Goal: Register for event/course: Register for event/course

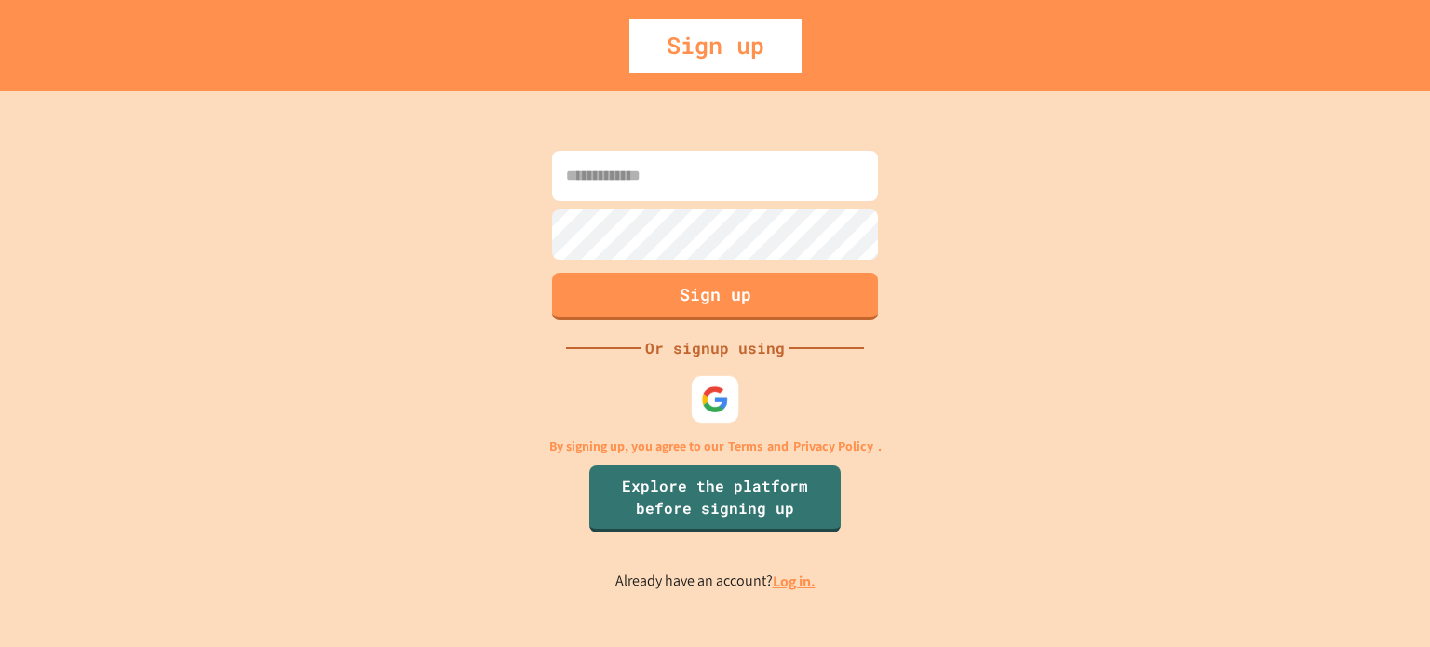
click at [708, 389] on img at bounding box center [715, 398] width 28 height 28
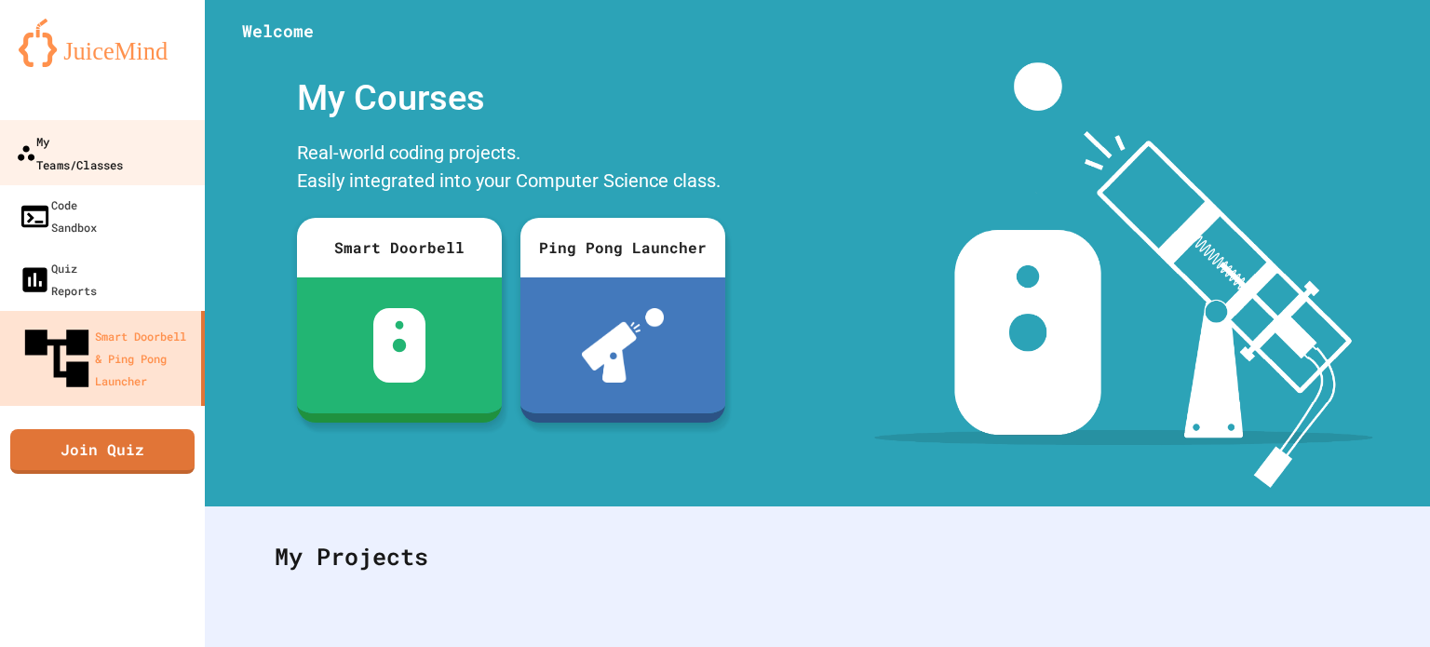
click at [12, 128] on link "My Teams/Classes" at bounding box center [102, 152] width 211 height 65
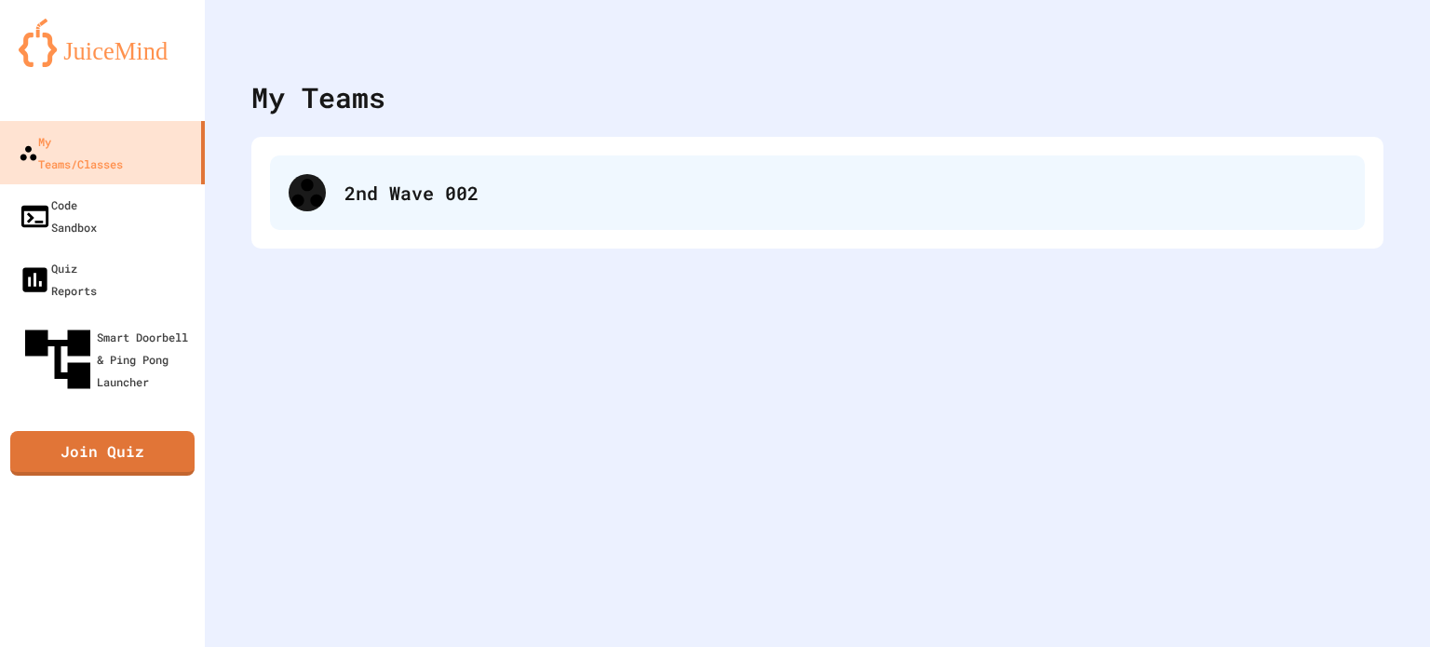
click at [425, 200] on div "2nd Wave 002" at bounding box center [845, 193] width 1002 height 28
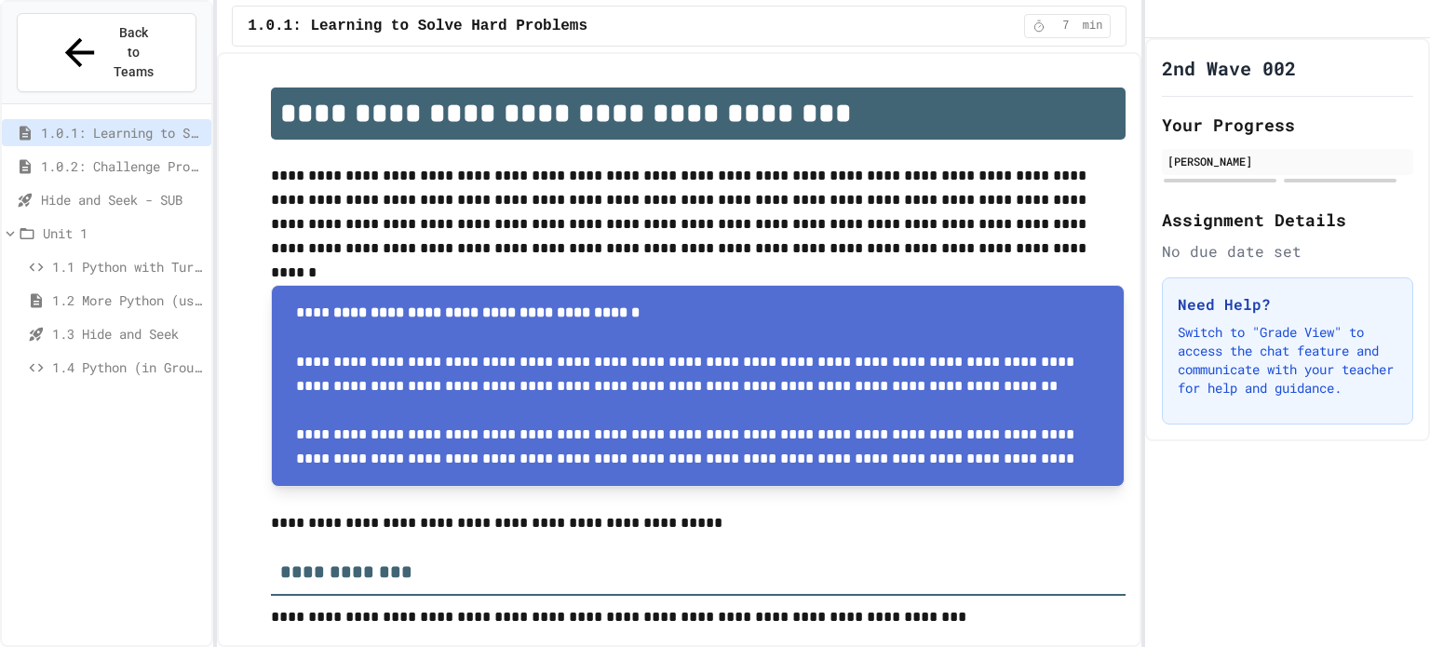
click at [121, 324] on span "1.3 Hide and Seek" at bounding box center [128, 334] width 152 height 20
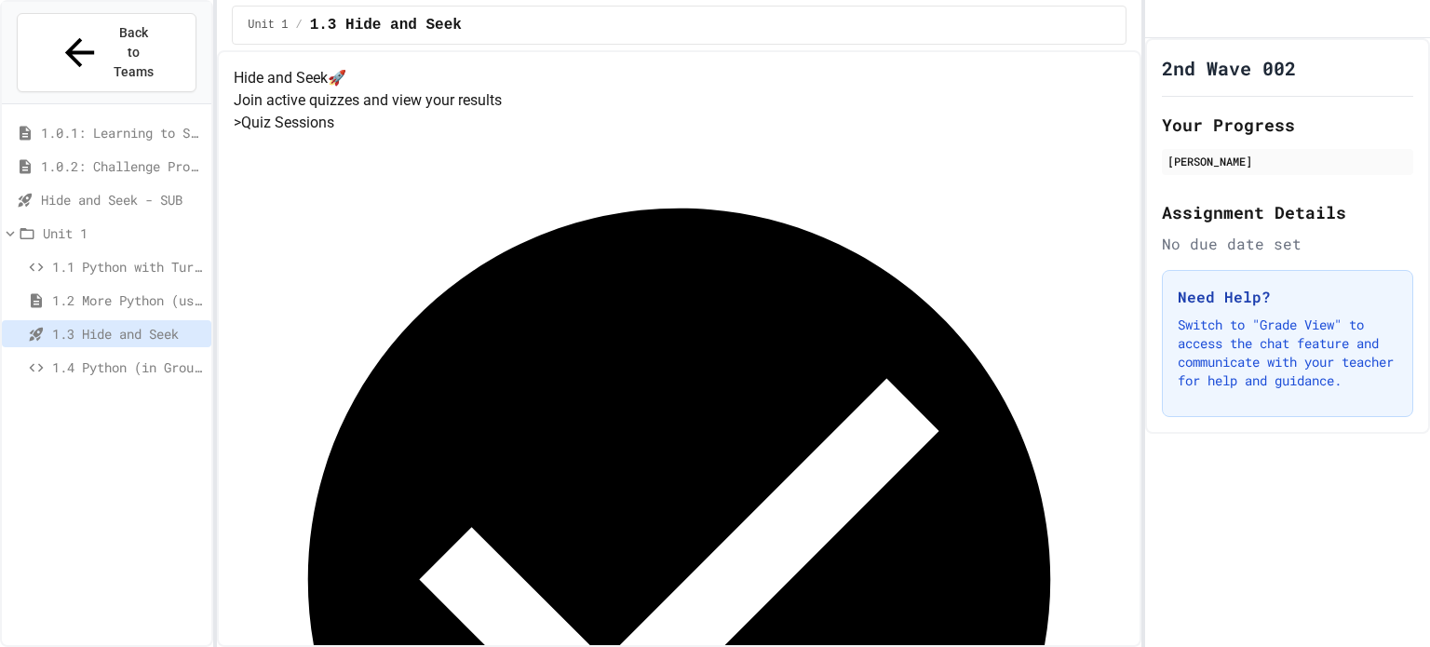
click at [114, 190] on span "Hide and Seek - SUB" at bounding box center [122, 200] width 163 height 20
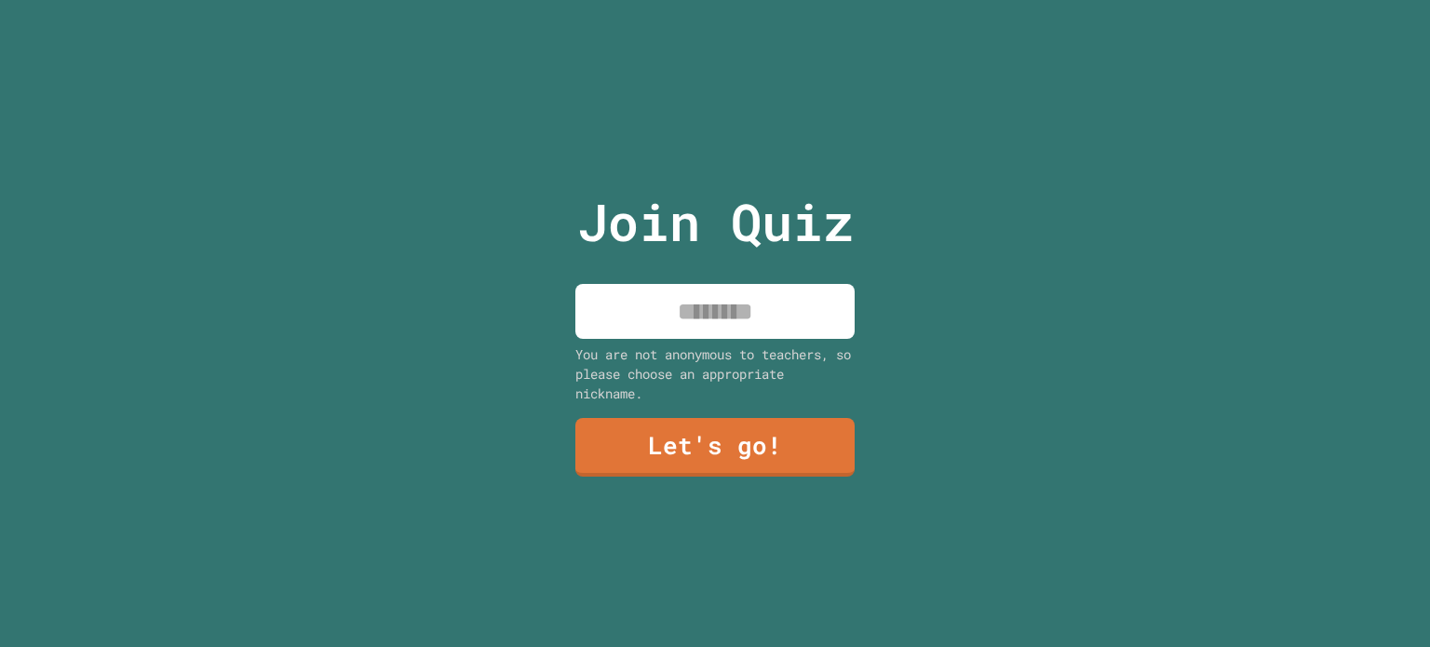
click at [648, 304] on input at bounding box center [714, 311] width 279 height 55
type input "*"
type input "**"
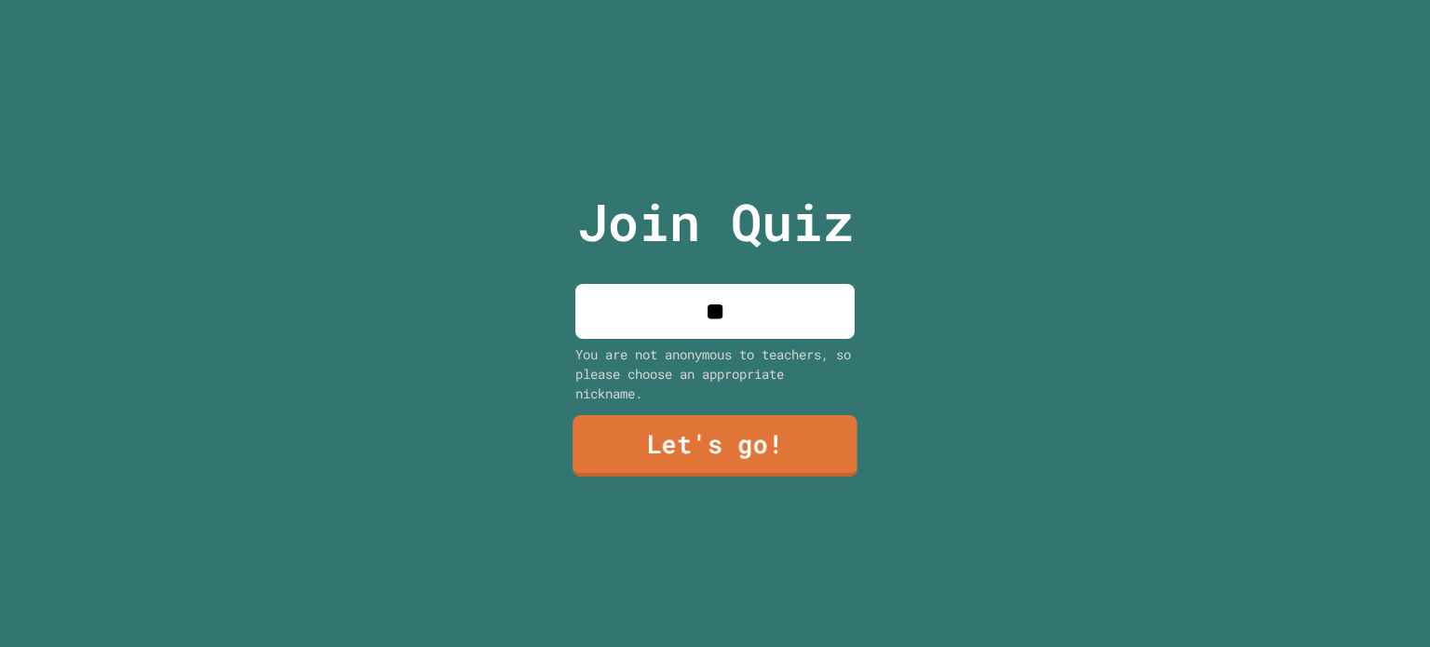
click at [666, 456] on link "Let's go!" at bounding box center [714, 445] width 285 height 61
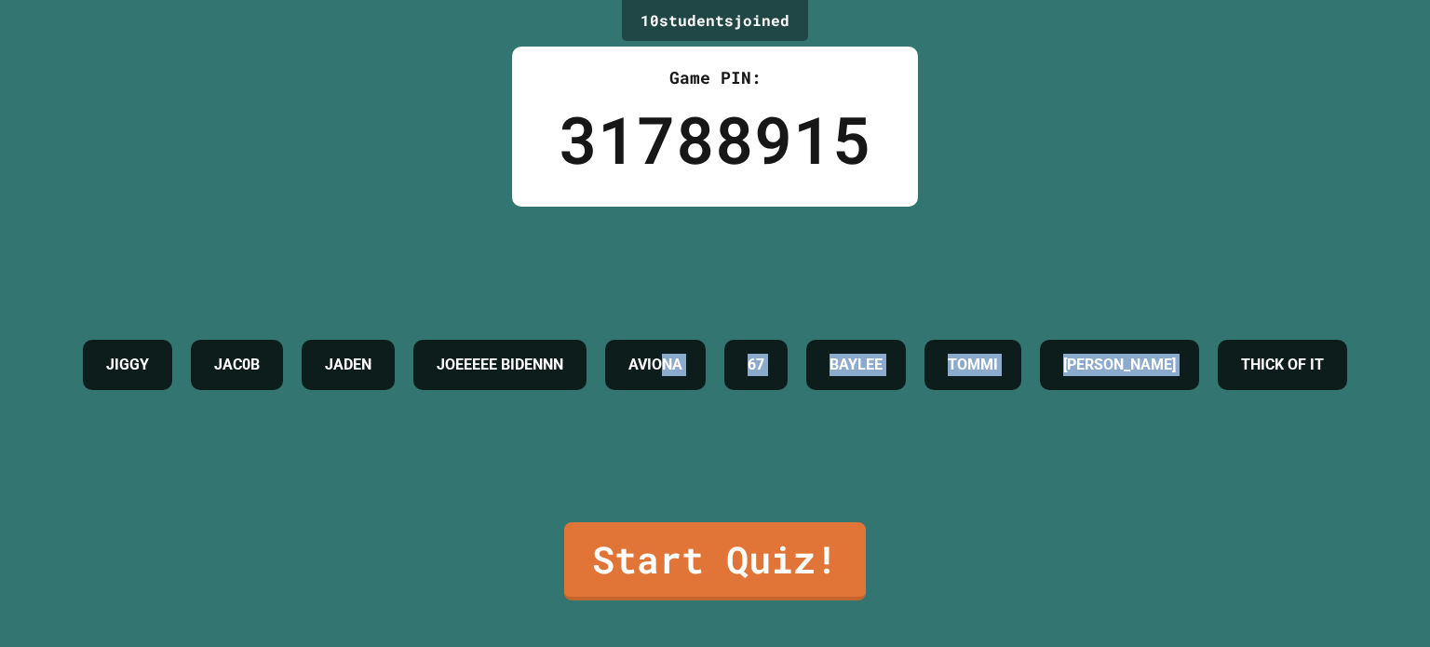
drag, startPoint x: 793, startPoint y: 398, endPoint x: 985, endPoint y: 360, distance: 195.5
click at [985, 360] on div "JIGGY JAC0B JADEN JOEEEEE BIDENNN AVIONA 67 [PERSON_NAME] THICK OF IT" at bounding box center [715, 364] width 1283 height 69
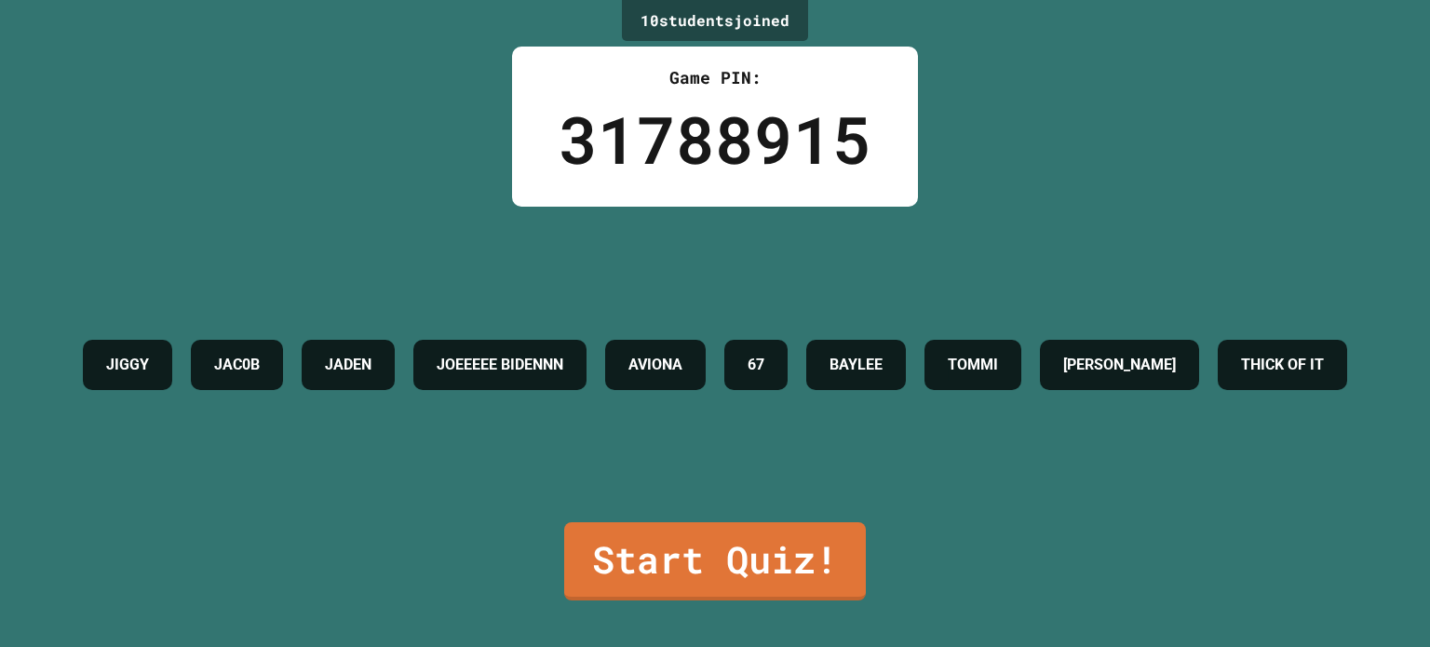
click at [985, 360] on div "JIGGY JAC0B JADEN JOEEEEE BIDENNN AVIONA 67 [PERSON_NAME] THICK OF IT" at bounding box center [715, 364] width 1283 height 69
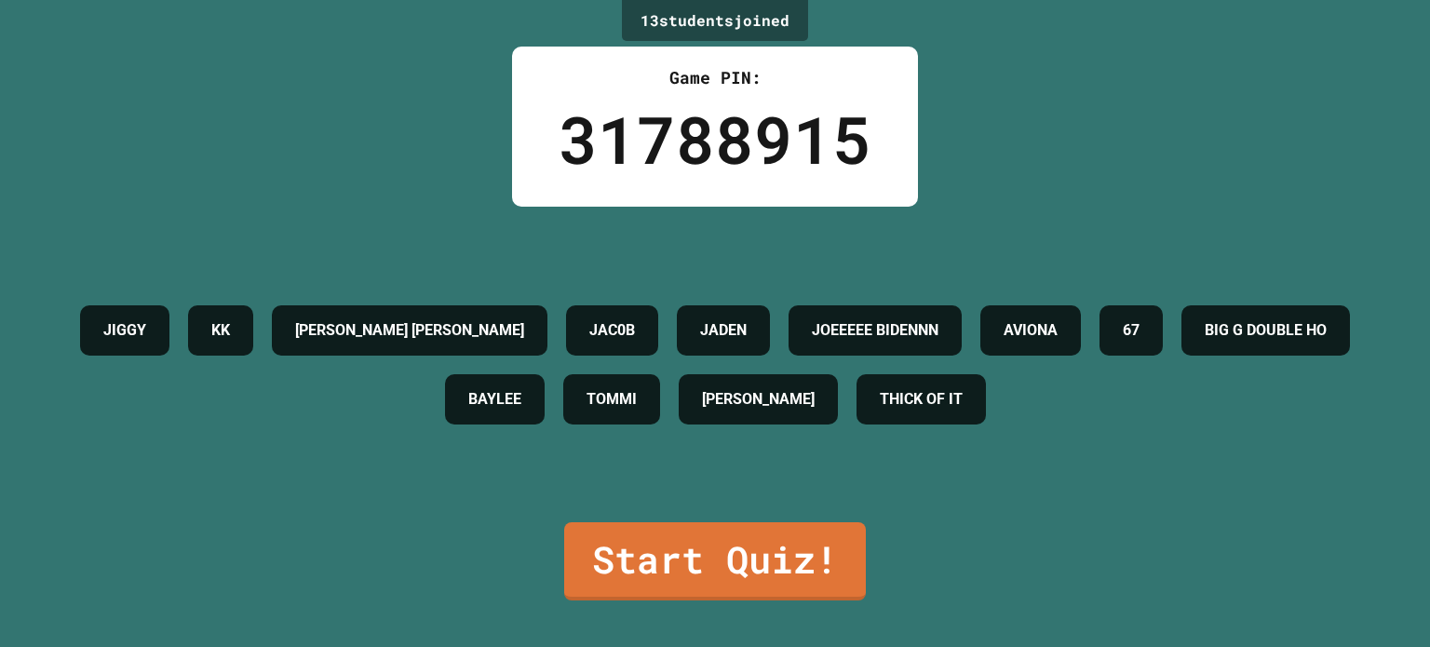
click at [985, 360] on div "JIGGY KK [PERSON_NAME] [PERSON_NAME] JAC0B JADEN JOEEEEE BIDENNN AVIONA 67 BIG …" at bounding box center [715, 365] width 1337 height 138
click at [725, 566] on link "Start Quiz!" at bounding box center [715, 559] width 302 height 82
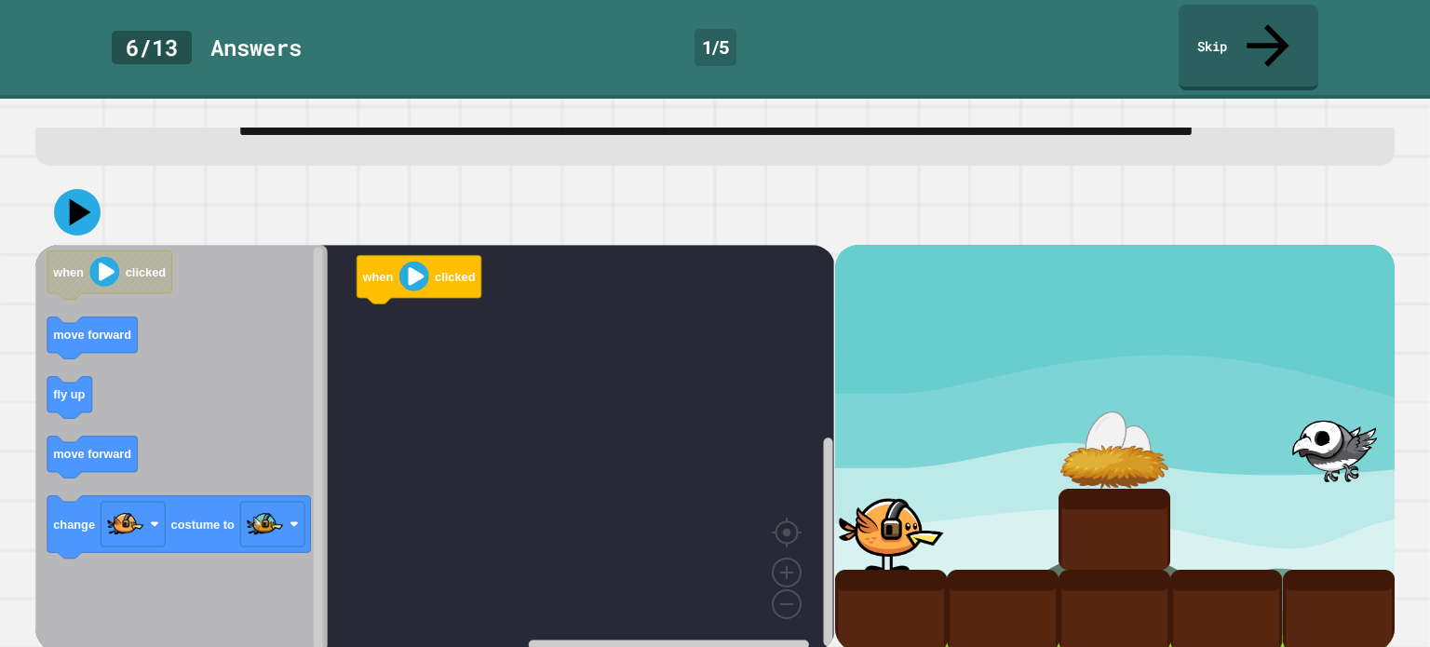
scroll to position [78, 0]
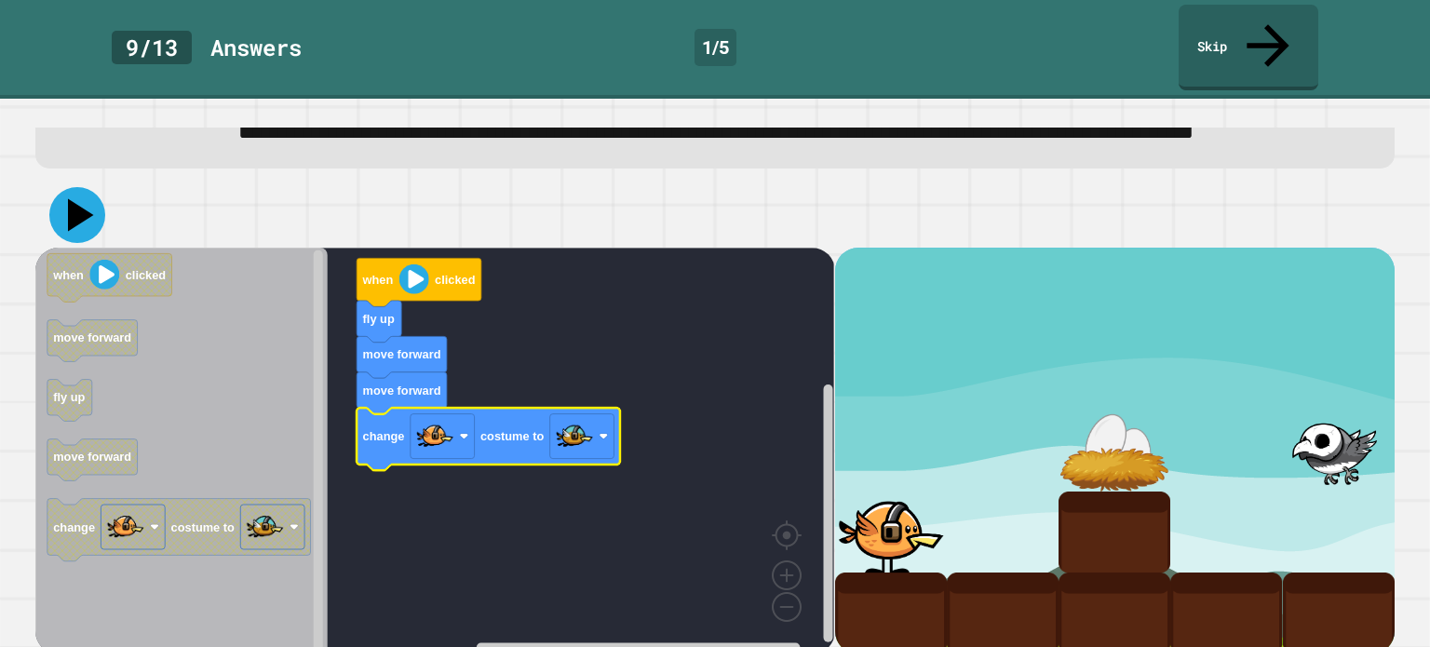
click at [77, 204] on icon at bounding box center [81, 214] width 26 height 33
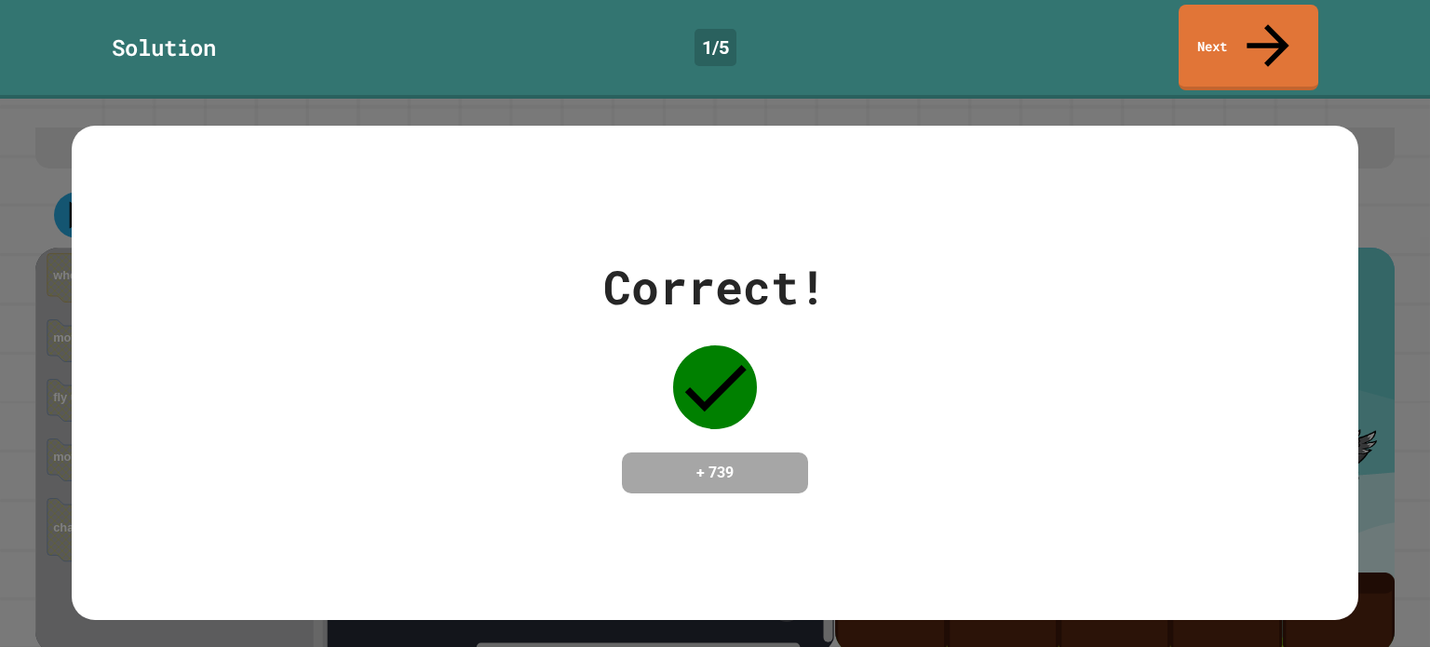
click at [1167, 44] on div "Solution 1 / 5 Next" at bounding box center [715, 48] width 1430 height 86
click at [1213, 25] on link "Next" at bounding box center [1248, 45] width 132 height 90
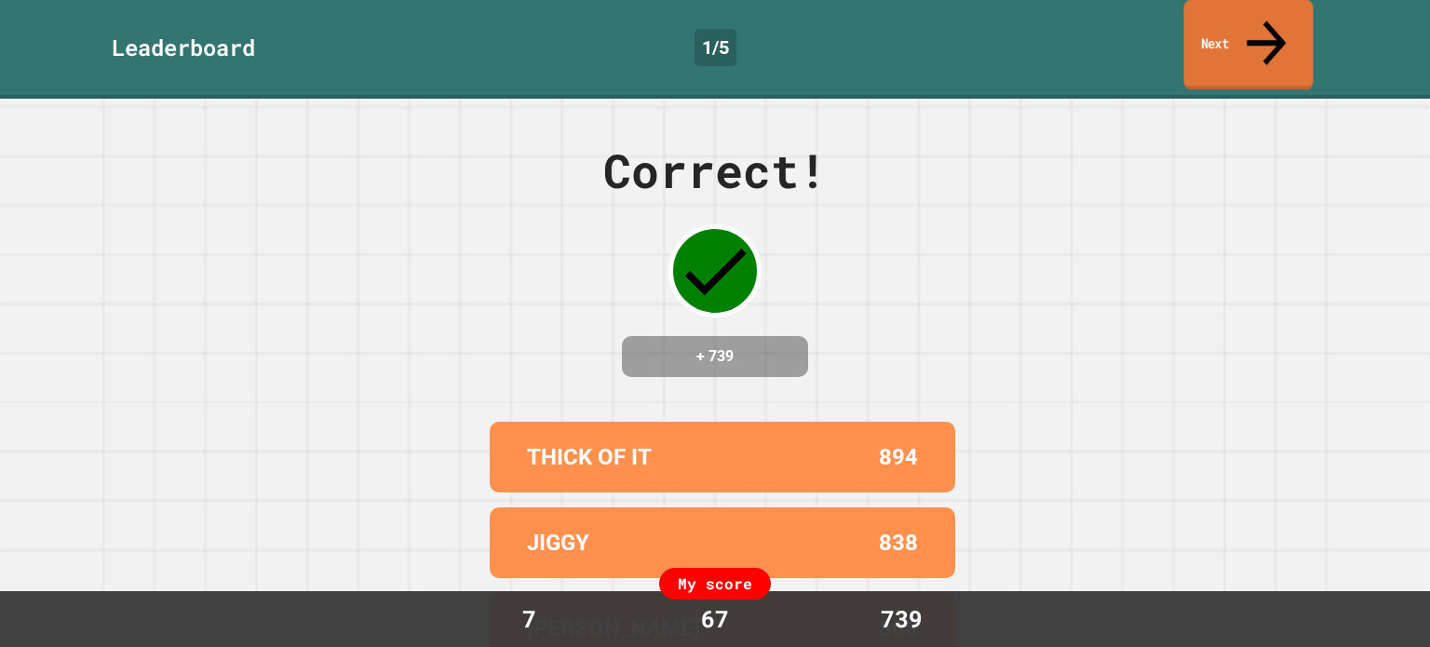
click at [1266, 16] on icon at bounding box center [1266, 42] width 59 height 66
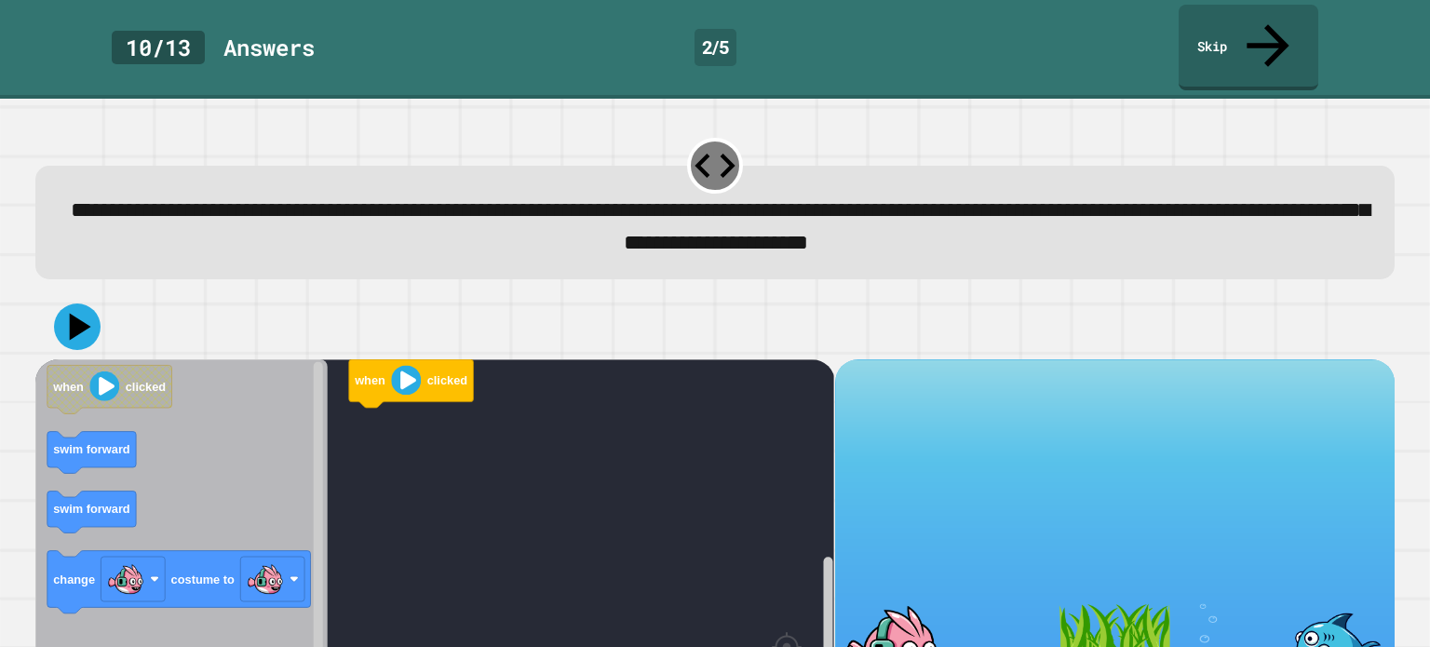
scroll to position [86, 0]
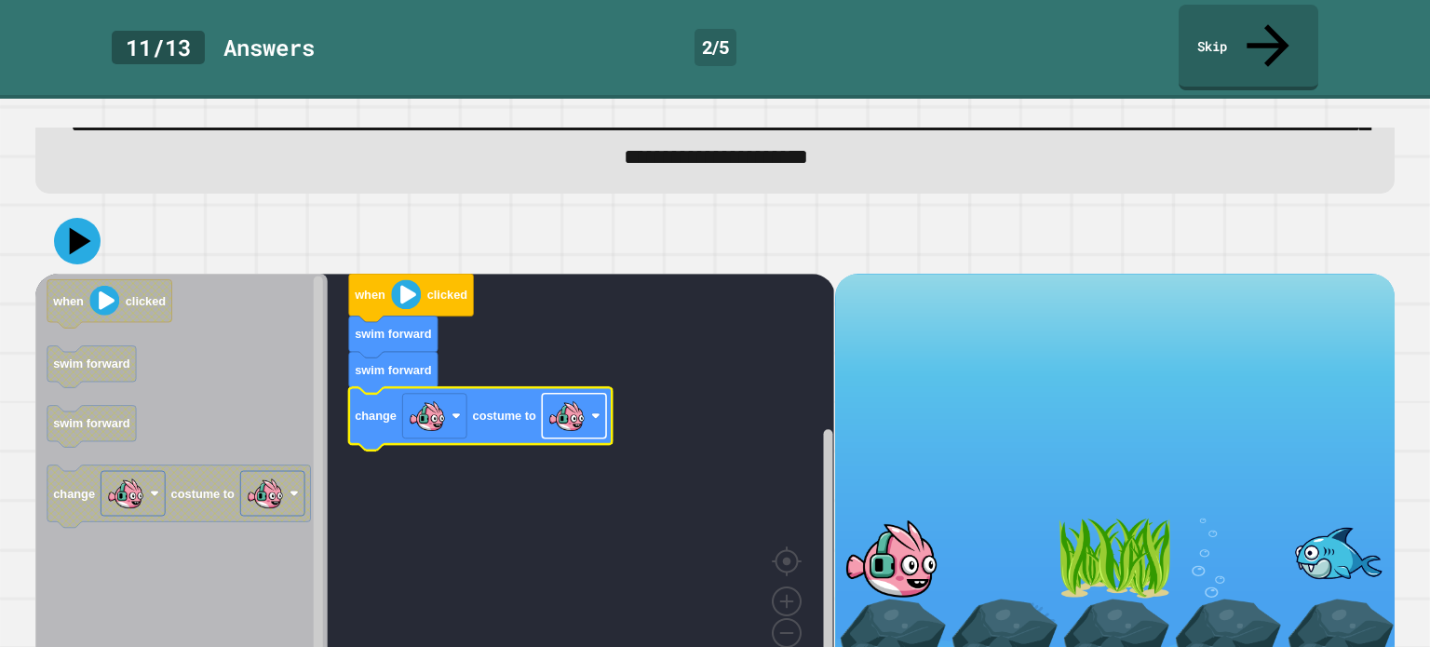
click at [544, 393] on rect "Blockly Workspace" at bounding box center [575, 415] width 64 height 45
click at [87, 214] on icon at bounding box center [77, 241] width 56 height 56
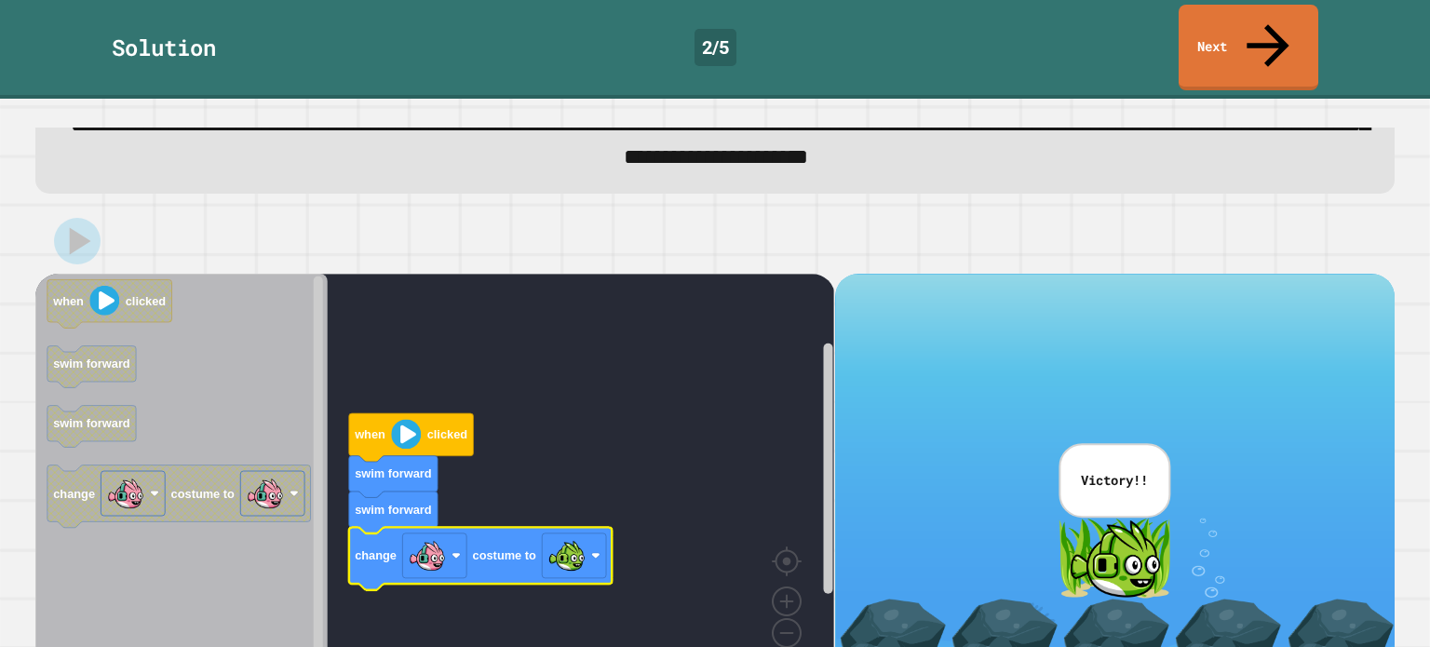
scroll to position [0, 0]
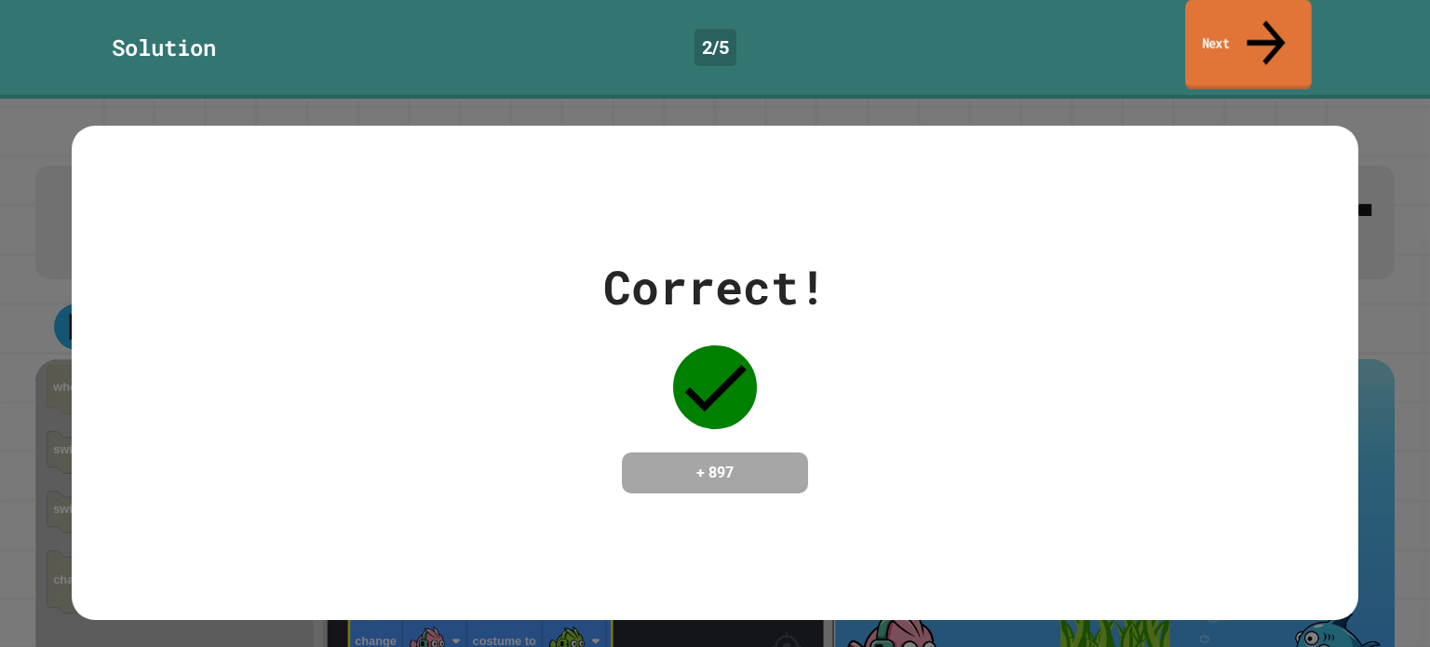
click at [1196, 33] on link "Next" at bounding box center [1248, 45] width 127 height 90
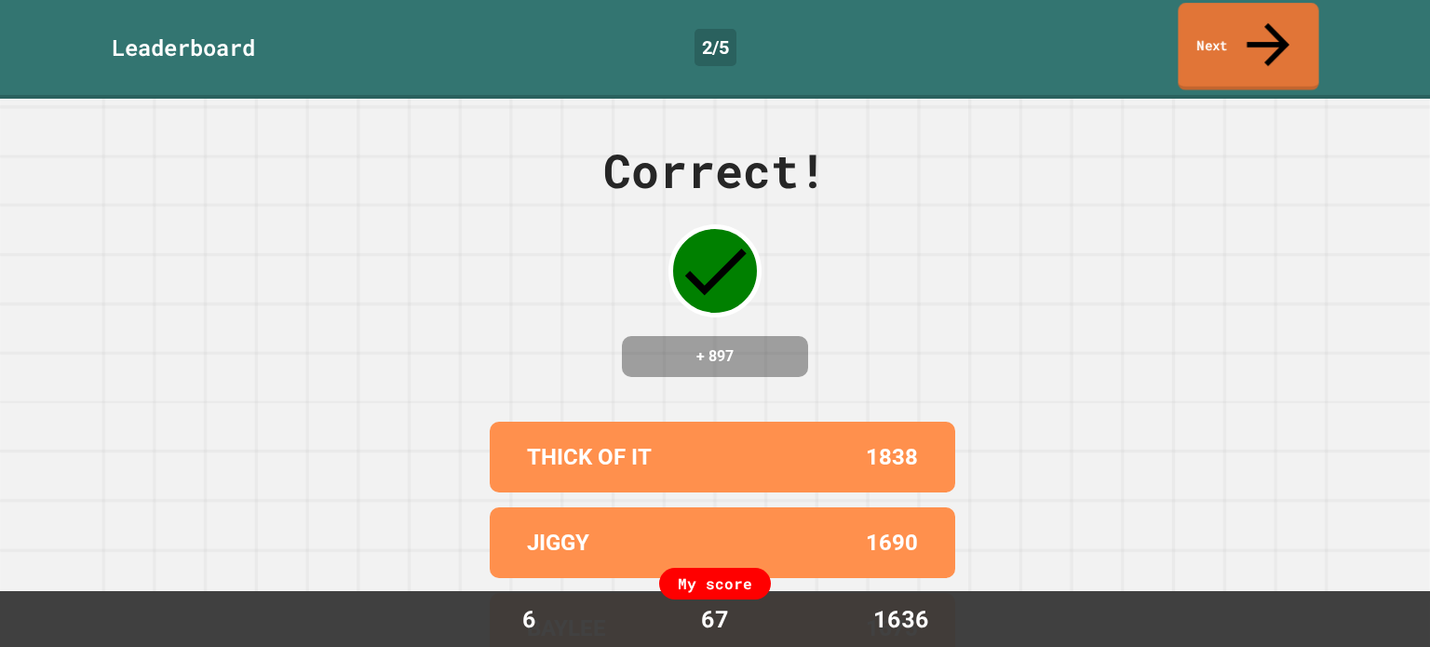
click at [1192, 43] on link "Next" at bounding box center [1248, 47] width 141 height 88
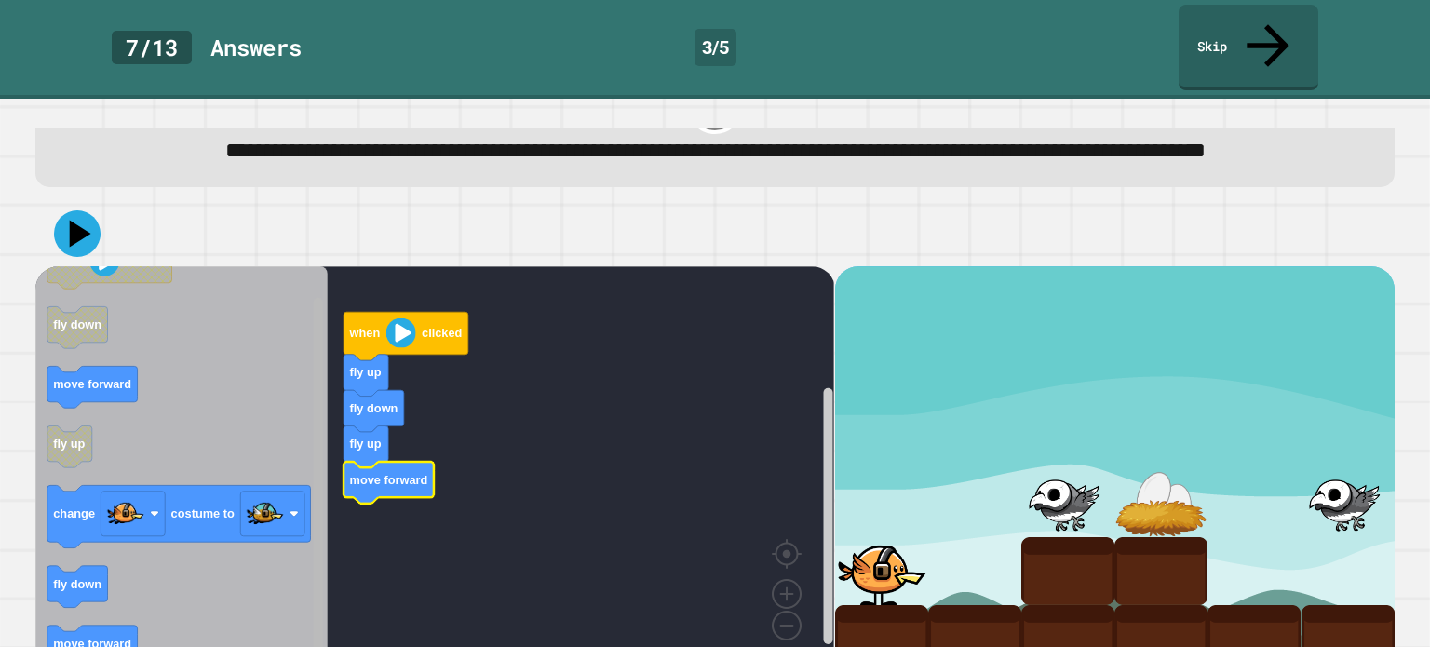
scroll to position [86, 0]
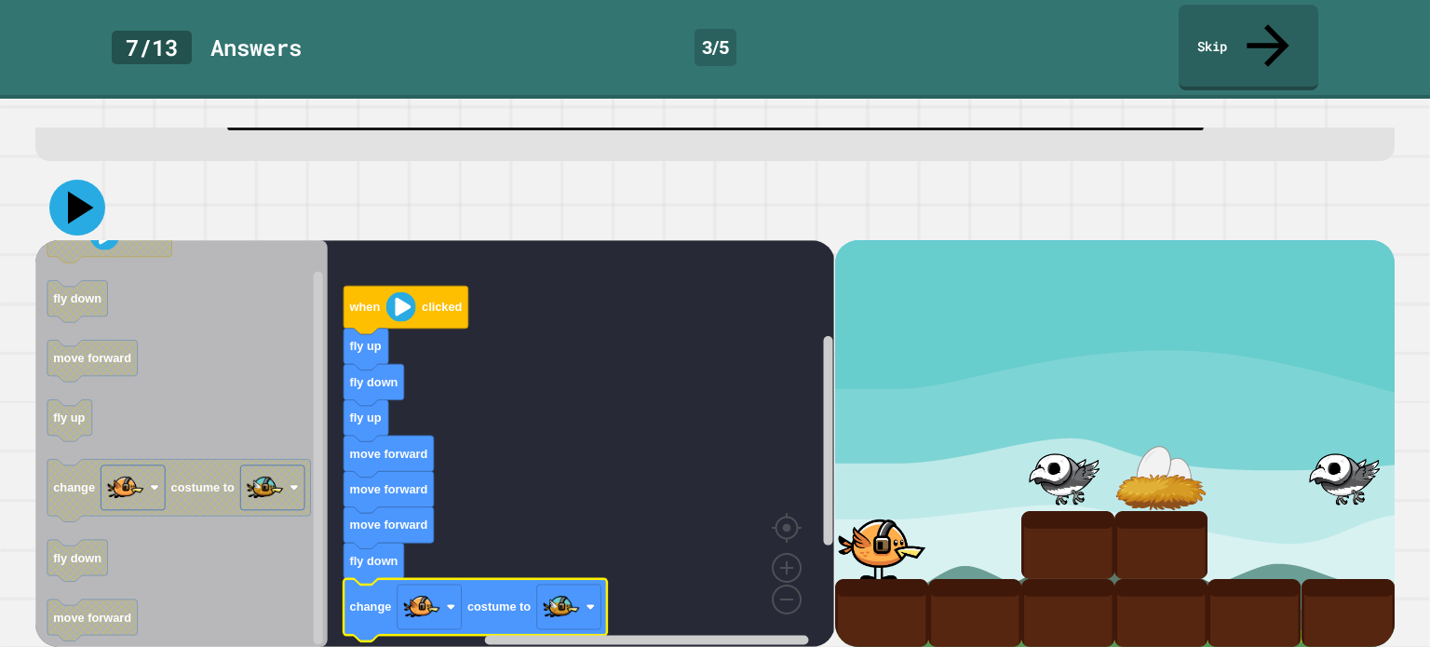
click at [84, 213] on icon at bounding box center [77, 208] width 56 height 56
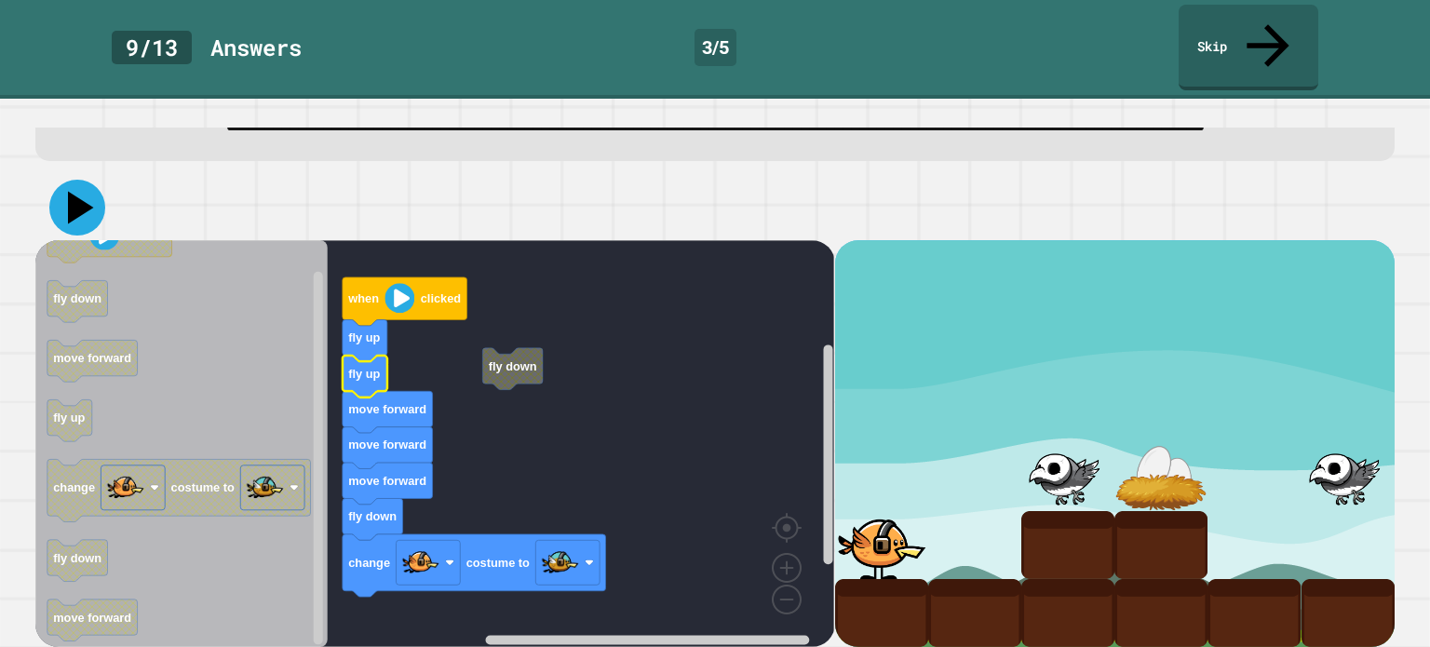
click at [87, 206] on icon at bounding box center [77, 208] width 56 height 56
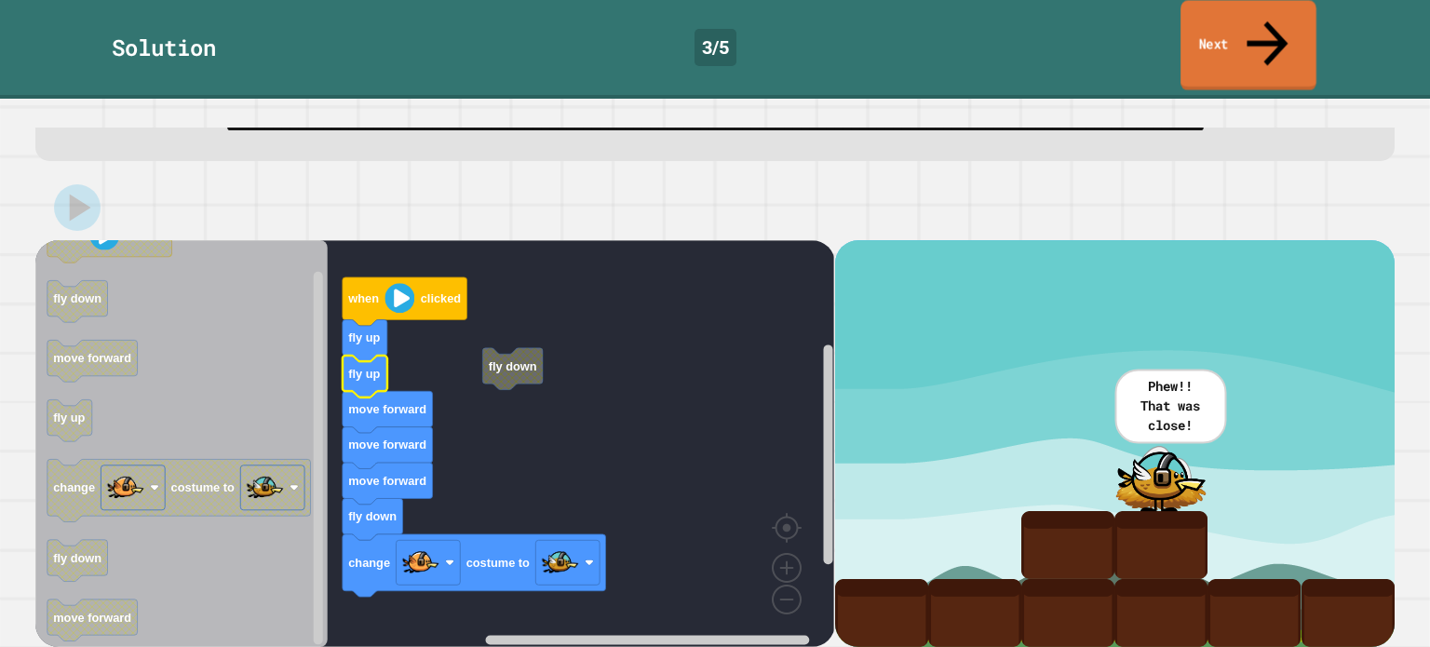
click at [1227, 12] on link "Next" at bounding box center [1248, 45] width 136 height 90
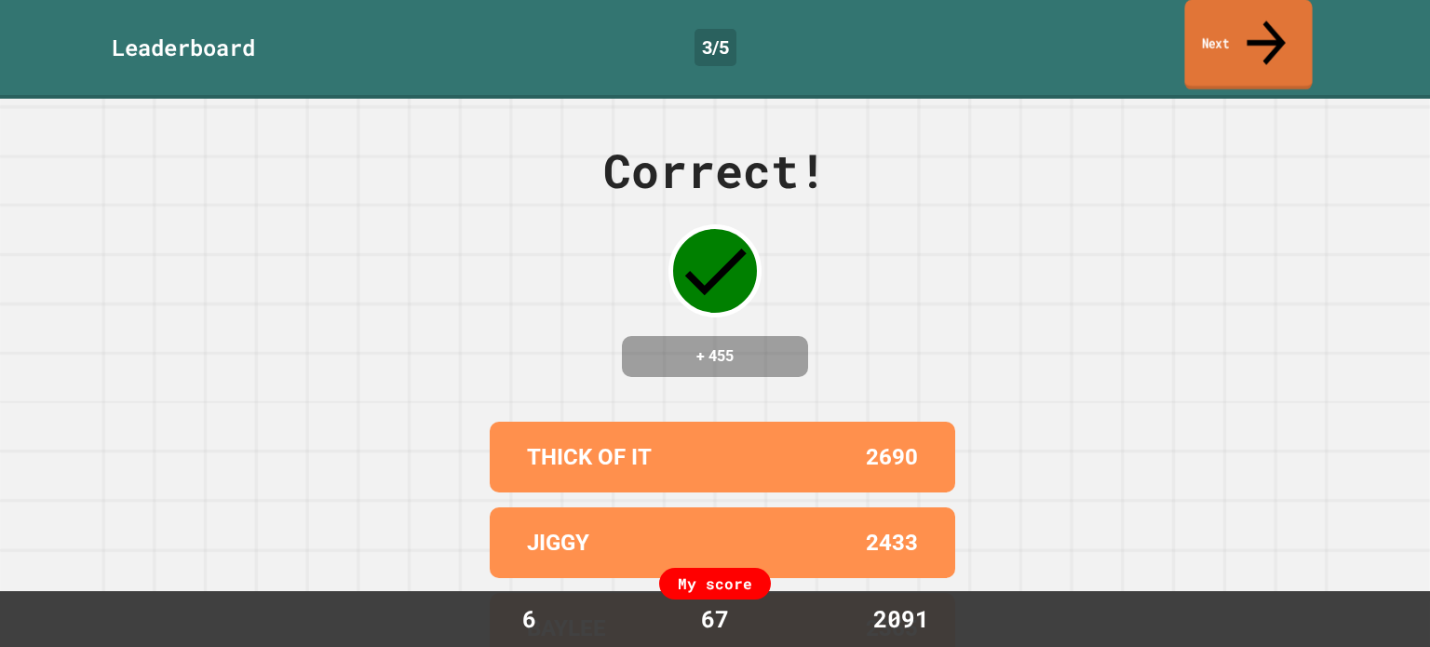
click at [1226, 24] on link "Next" at bounding box center [1248, 45] width 128 height 90
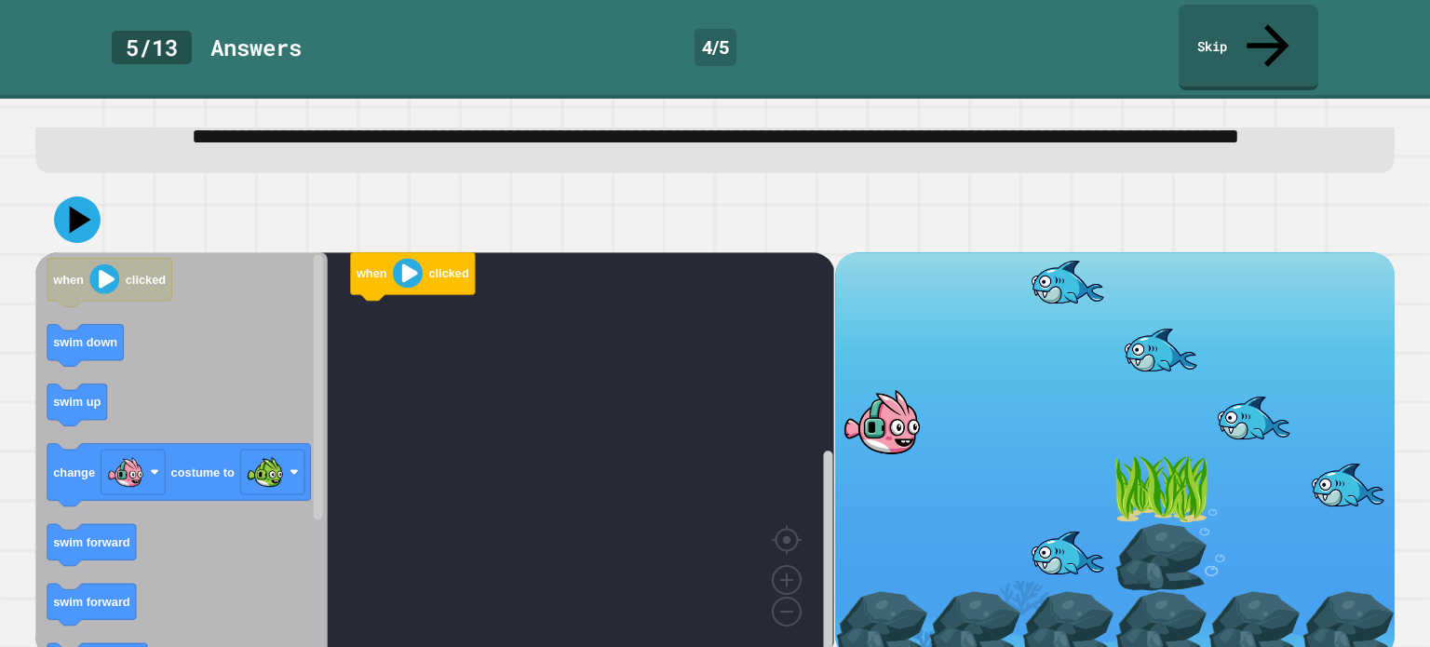
scroll to position [76, 0]
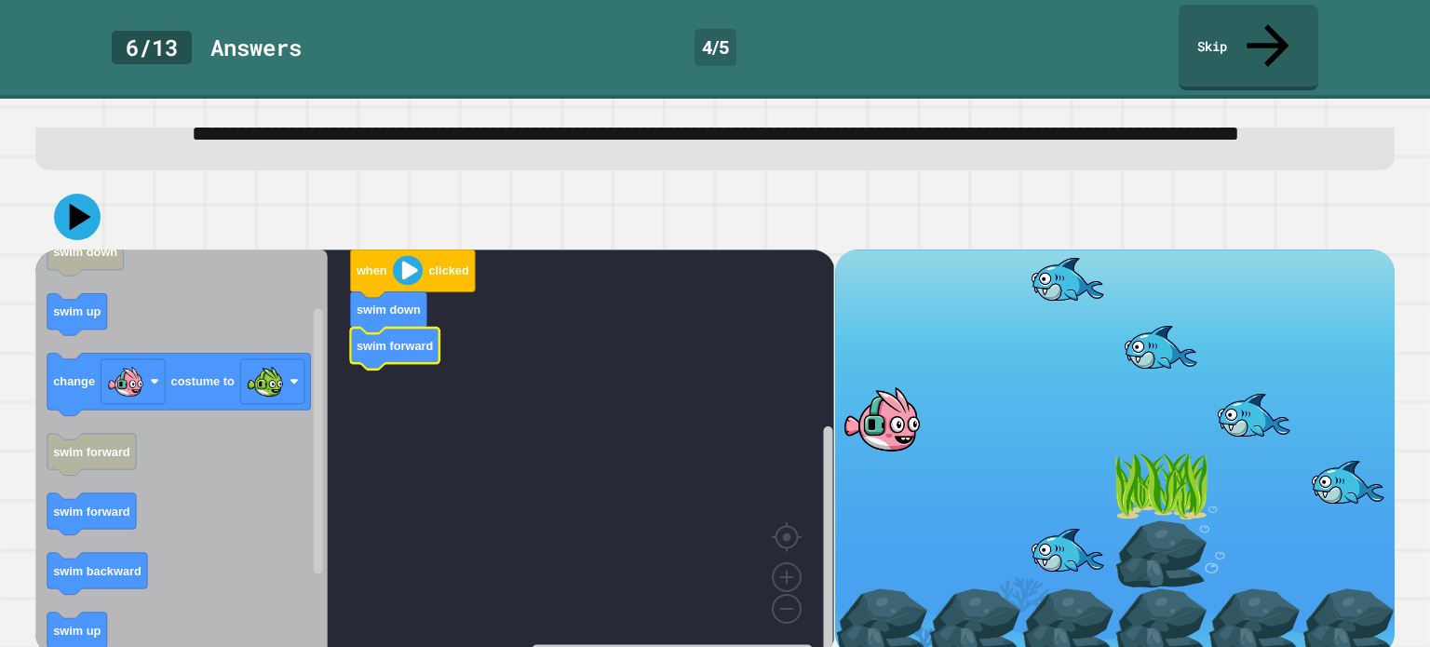
click at [436, 336] on icon "Blockly Workspace" at bounding box center [395, 349] width 88 height 42
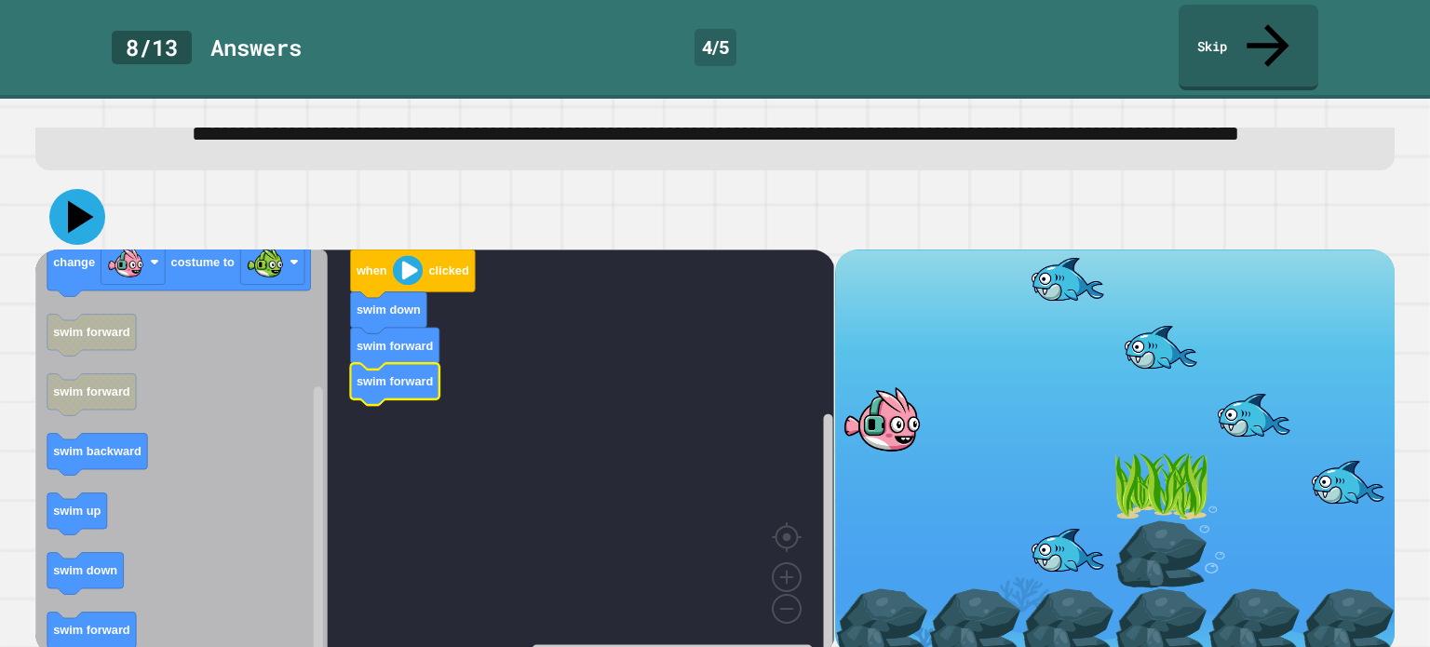
click at [82, 227] on icon at bounding box center [77, 217] width 56 height 56
click at [77, 209] on icon at bounding box center [81, 216] width 26 height 33
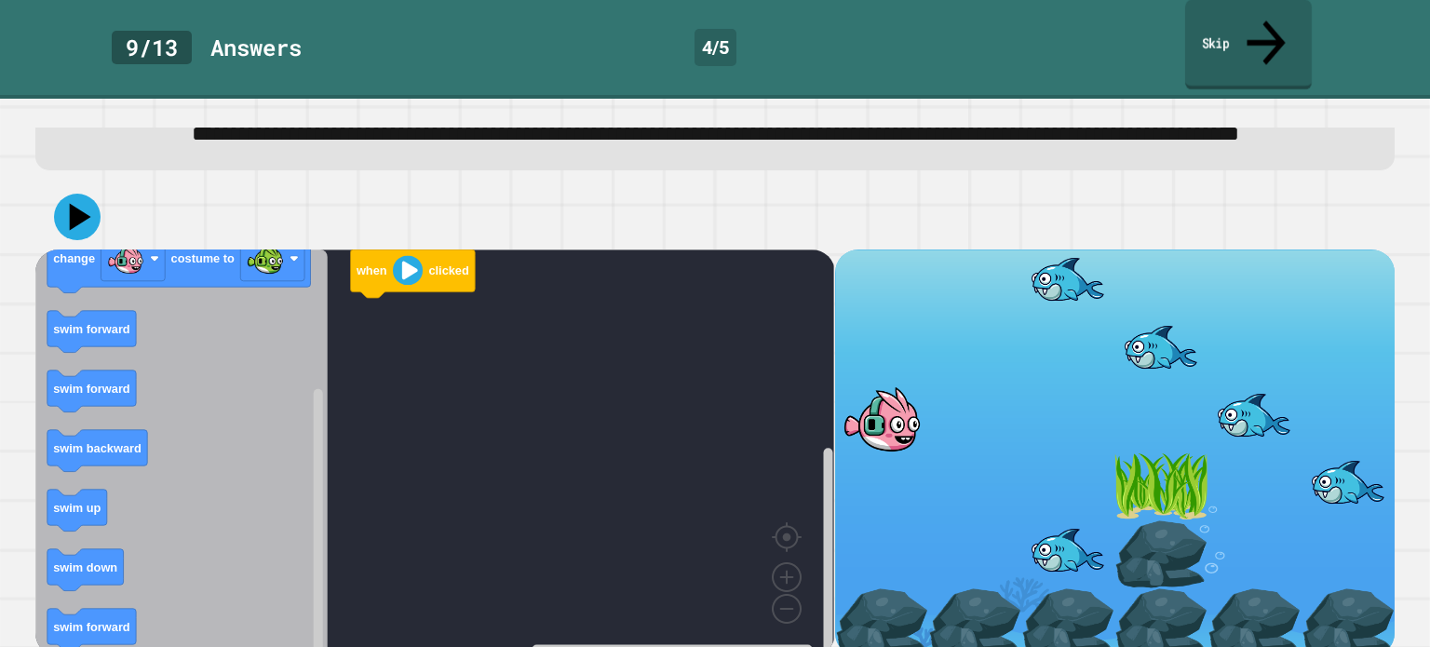
click at [1211, 35] on link "Skip" at bounding box center [1248, 45] width 127 height 90
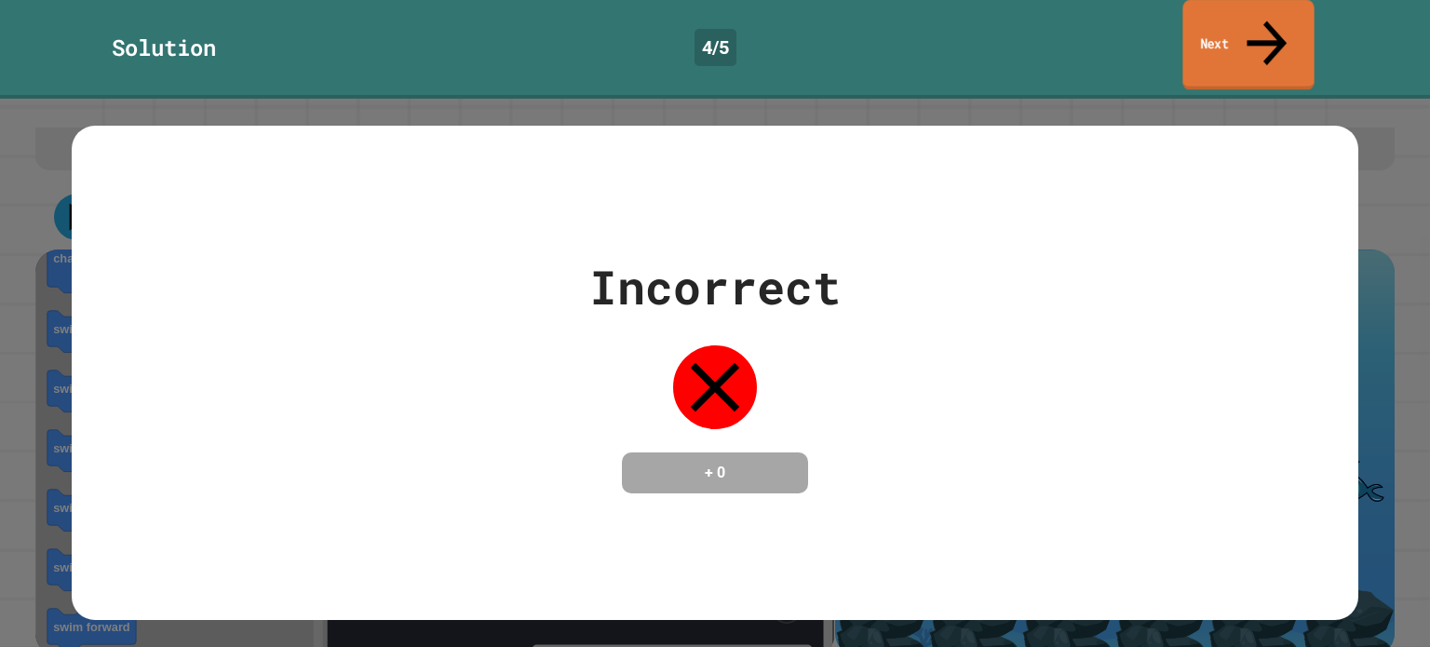
click at [1221, 22] on link "Next" at bounding box center [1247, 45] width 131 height 90
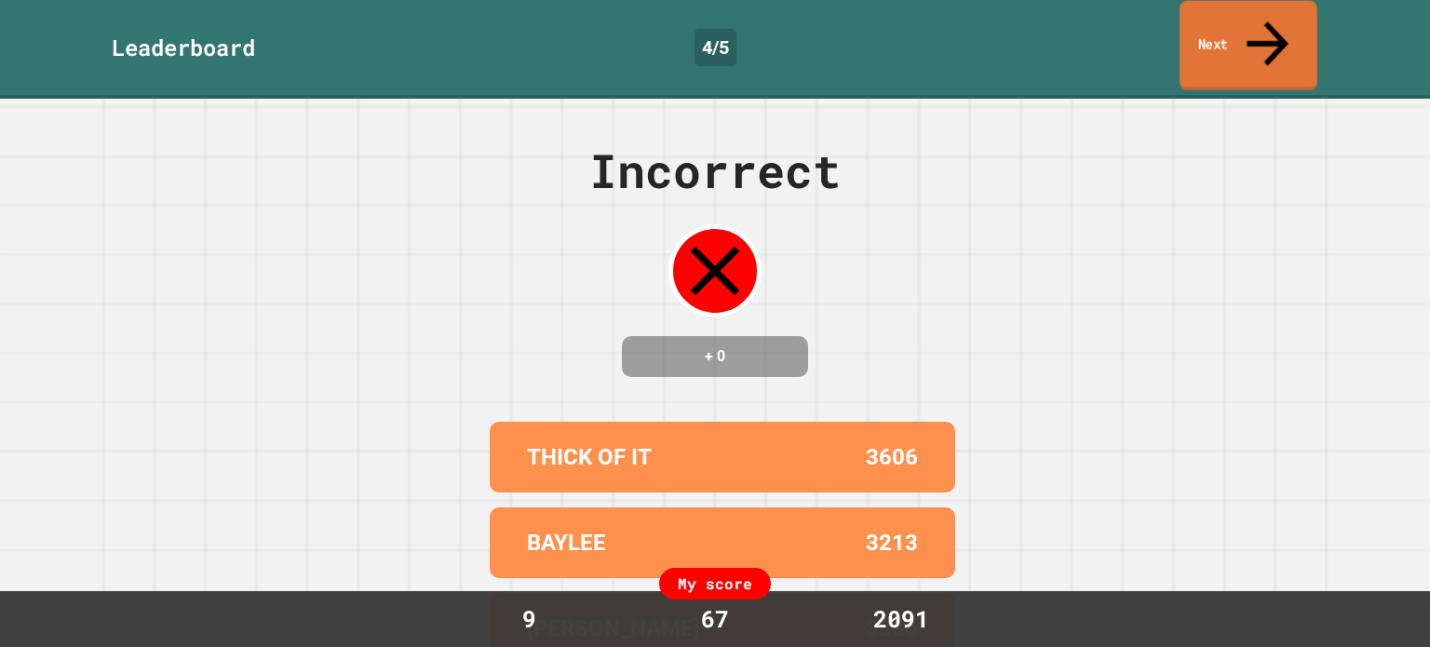
click at [1235, 35] on link "Next" at bounding box center [1248, 46] width 138 height 90
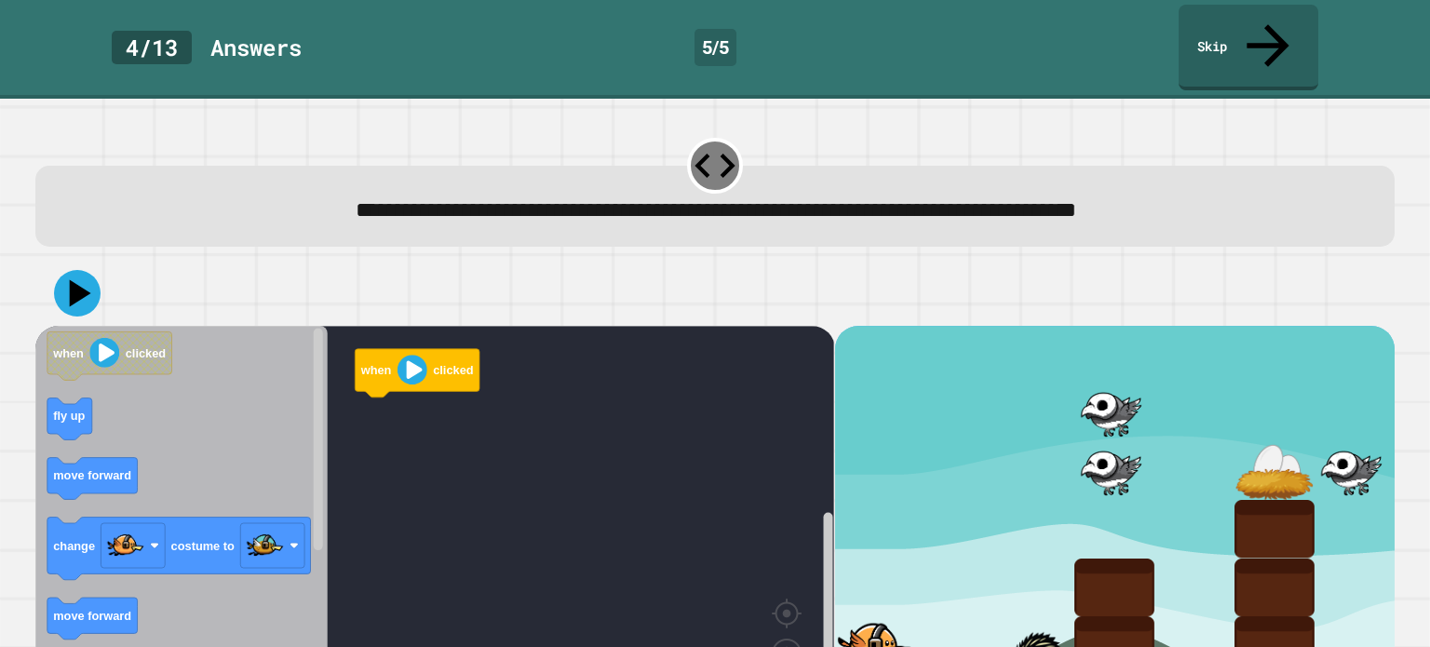
scroll to position [50, 0]
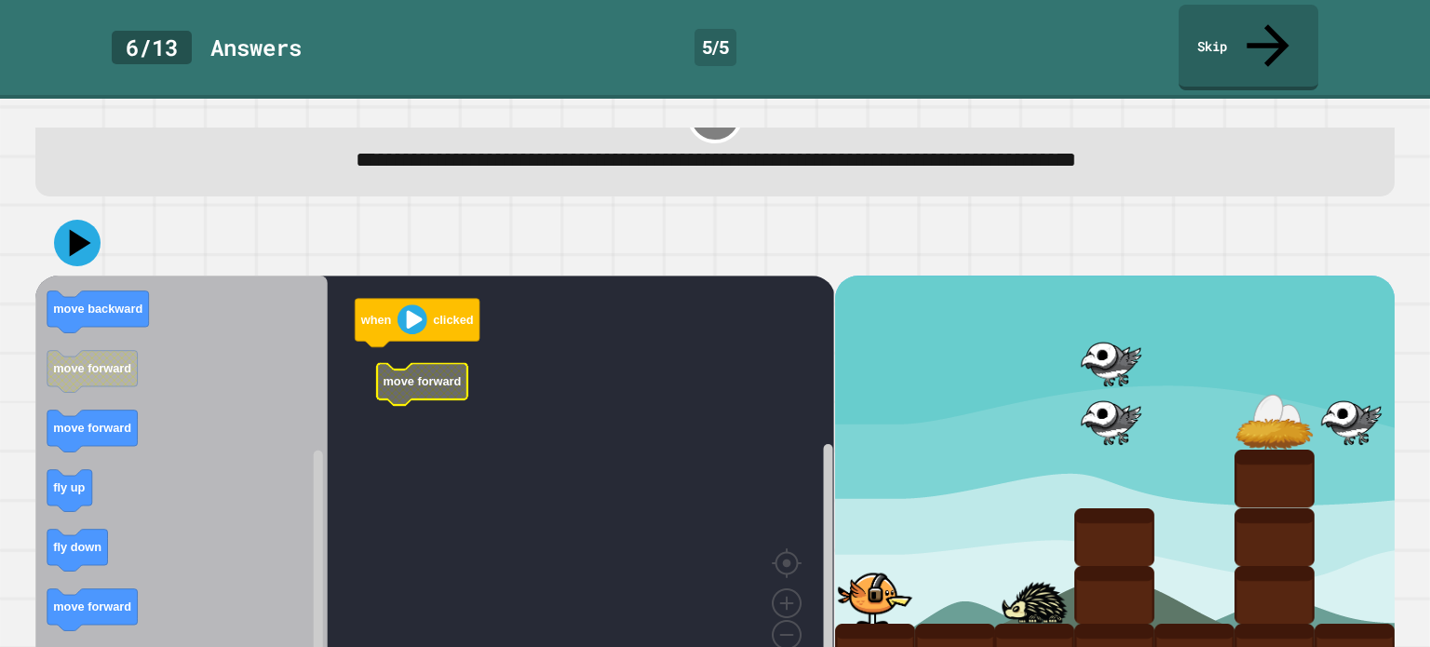
click at [369, 359] on rect "Blockly Workspace" at bounding box center [434, 479] width 799 height 407
